Goal: Transaction & Acquisition: Purchase product/service

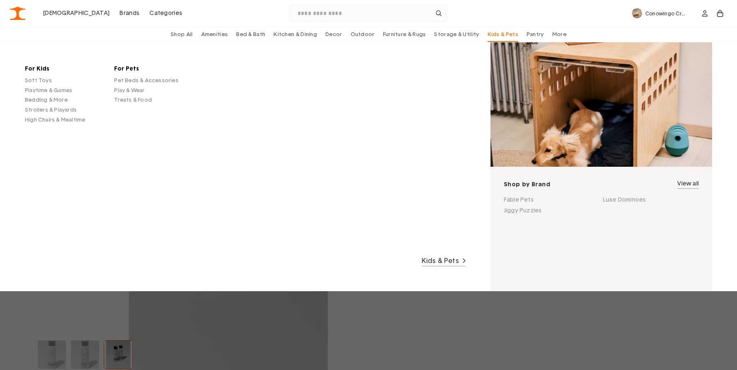
click at [495, 34] on span "Kids & Pets" at bounding box center [502, 34] width 31 height 5
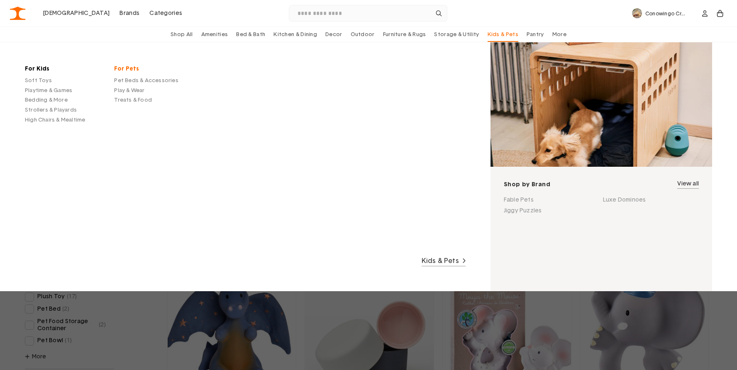
click at [129, 69] on link "For Pets" at bounding box center [146, 68] width 64 height 7
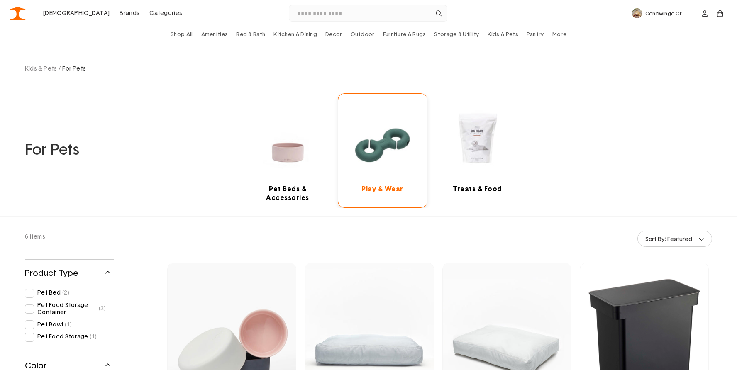
click at [377, 141] on link "2 of 3" at bounding box center [382, 151] width 89 height 114
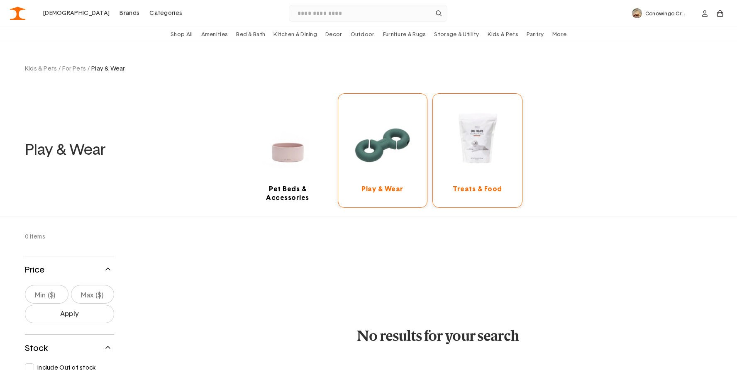
click at [473, 146] on link "3 of 3" at bounding box center [477, 151] width 89 height 114
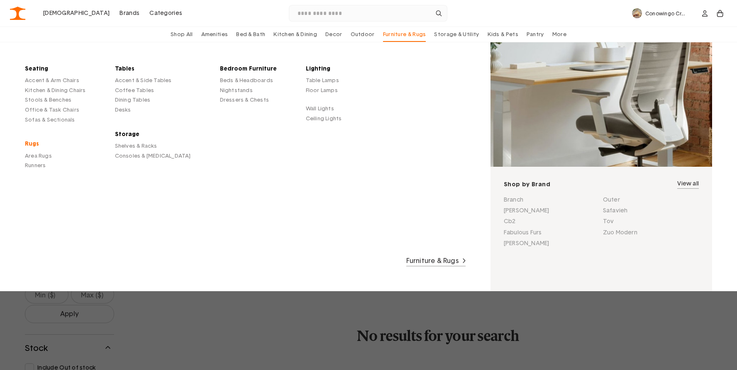
click at [31, 143] on link "Rugs" at bounding box center [55, 143] width 61 height 7
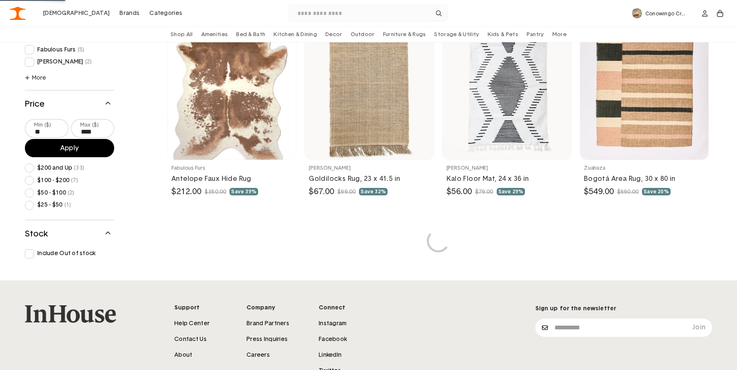
scroll to position [2016, 0]
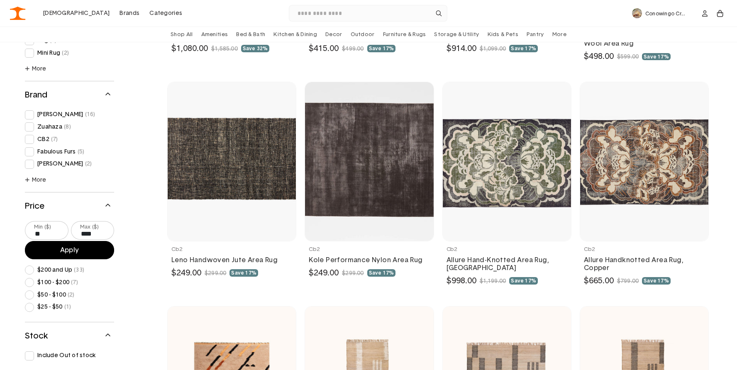
scroll to position [610, 0]
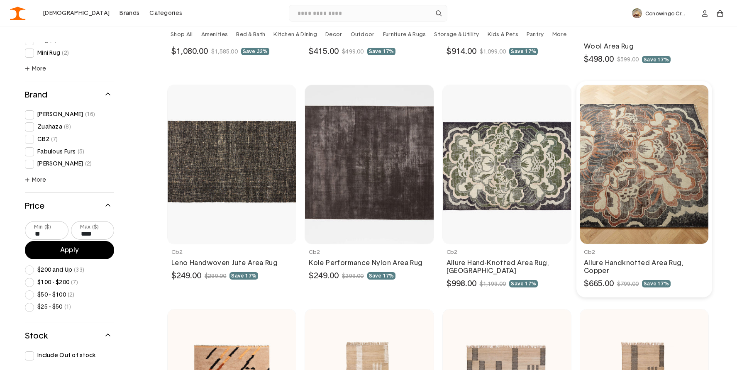
click at [654, 141] on link at bounding box center [644, 189] width 136 height 216
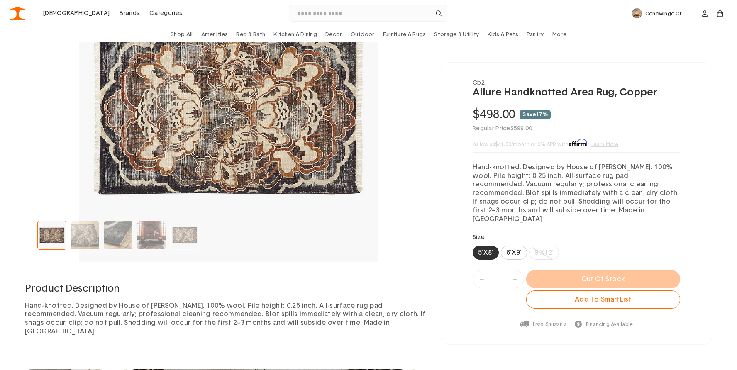
scroll to position [122, 0]
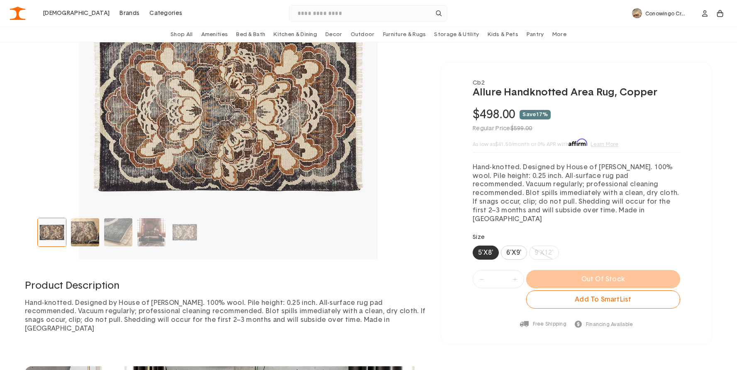
click at [76, 237] on img "Go to slide 2" at bounding box center [85, 232] width 28 height 28
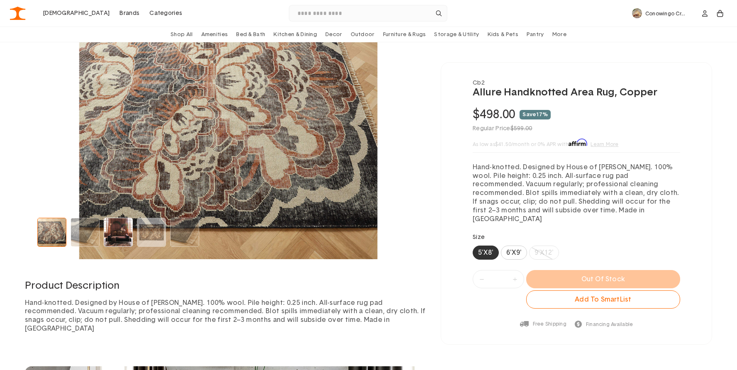
click at [117, 233] on img "Go to slide 4" at bounding box center [118, 232] width 28 height 28
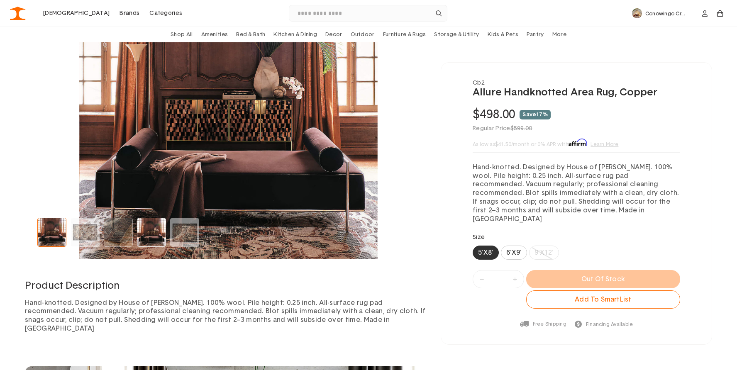
click at [150, 236] on img "Go to slide 7" at bounding box center [151, 232] width 28 height 28
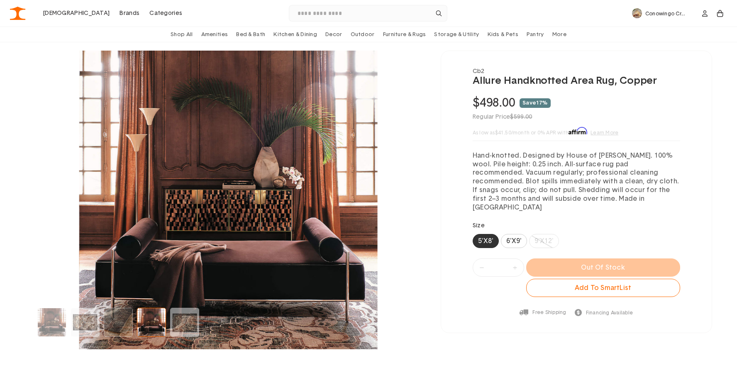
scroll to position [0, 0]
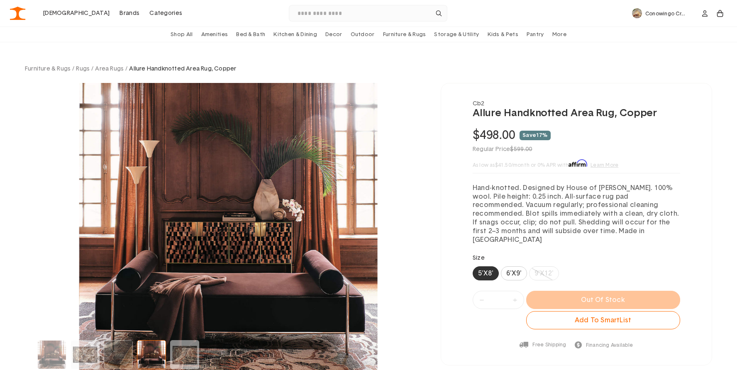
scroll to position [610, 0]
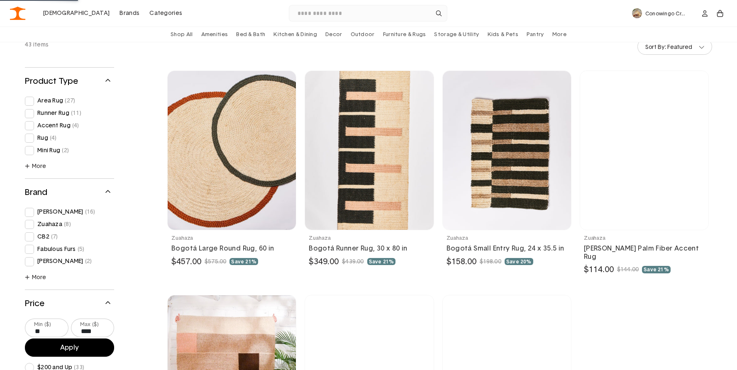
scroll to position [184, 0]
